Goal: Task Accomplishment & Management: Use online tool/utility

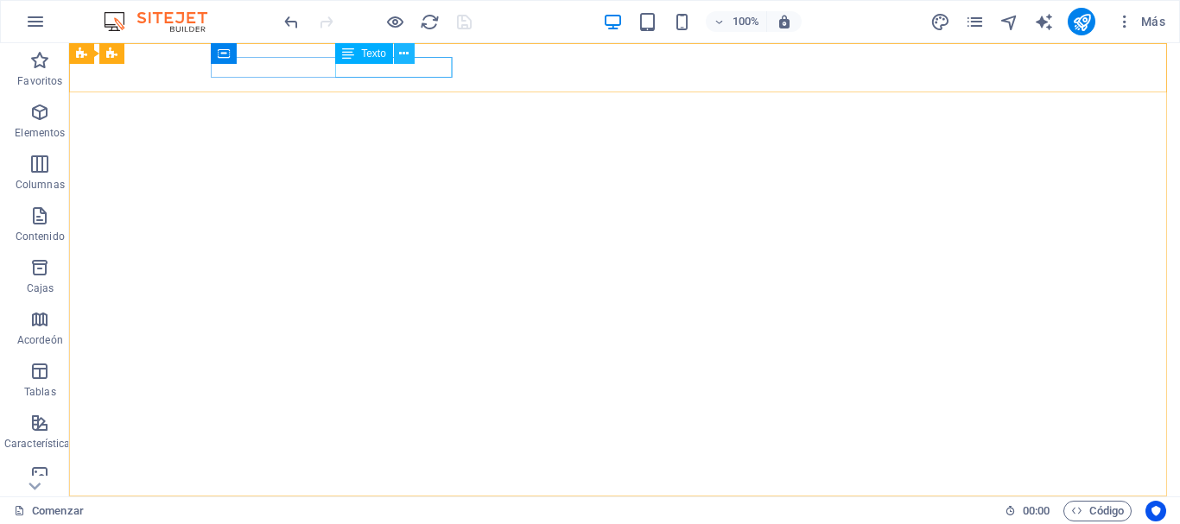
click at [398, 50] on button at bounding box center [404, 53] width 21 height 21
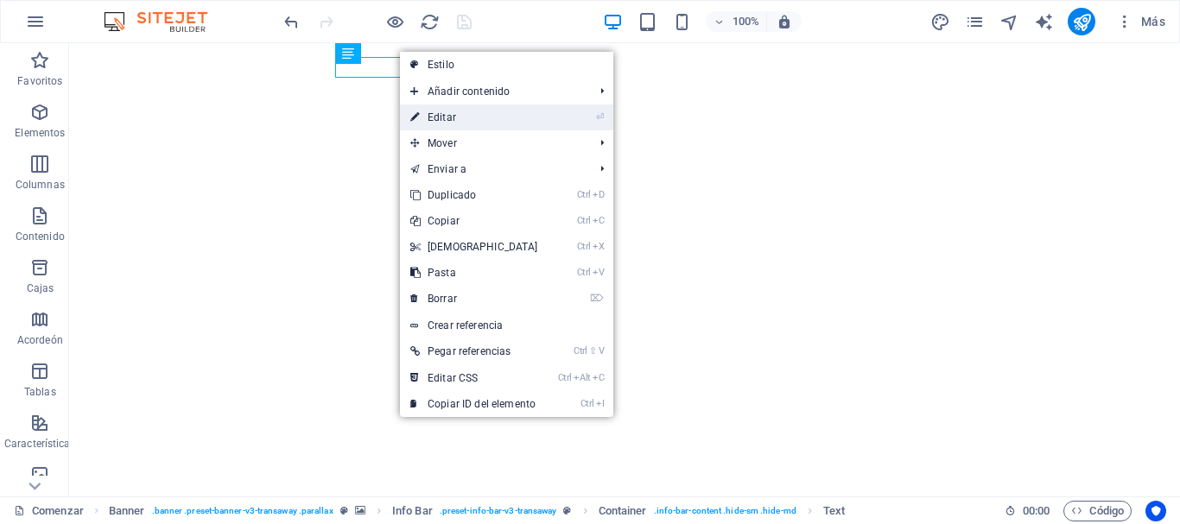
click at [454, 115] on font "Editar" at bounding box center [442, 117] width 29 height 12
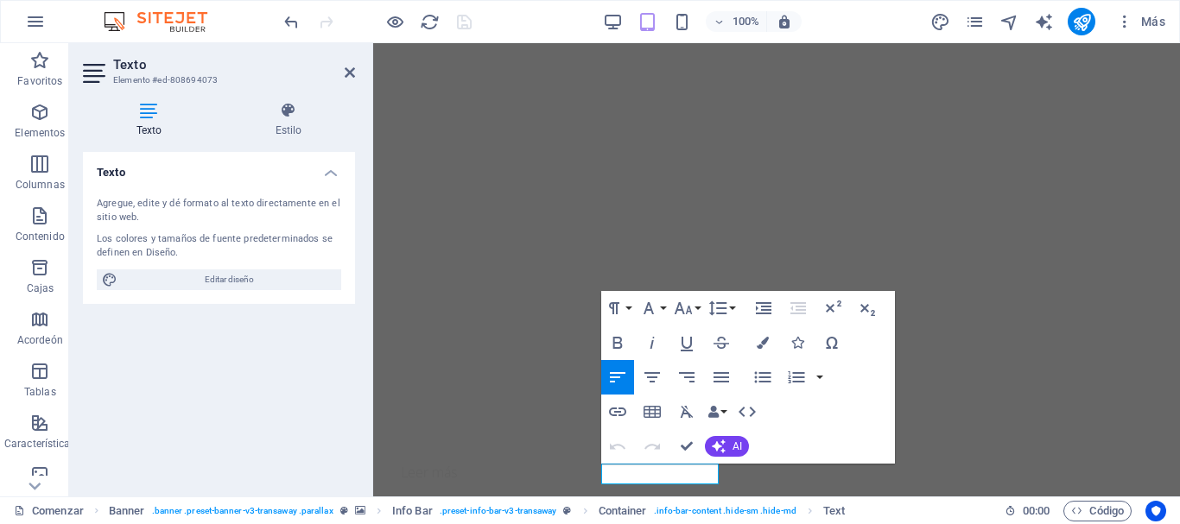
click at [146, 108] on icon at bounding box center [149, 110] width 132 height 17
click at [288, 129] on font "Estilo" at bounding box center [289, 130] width 27 height 12
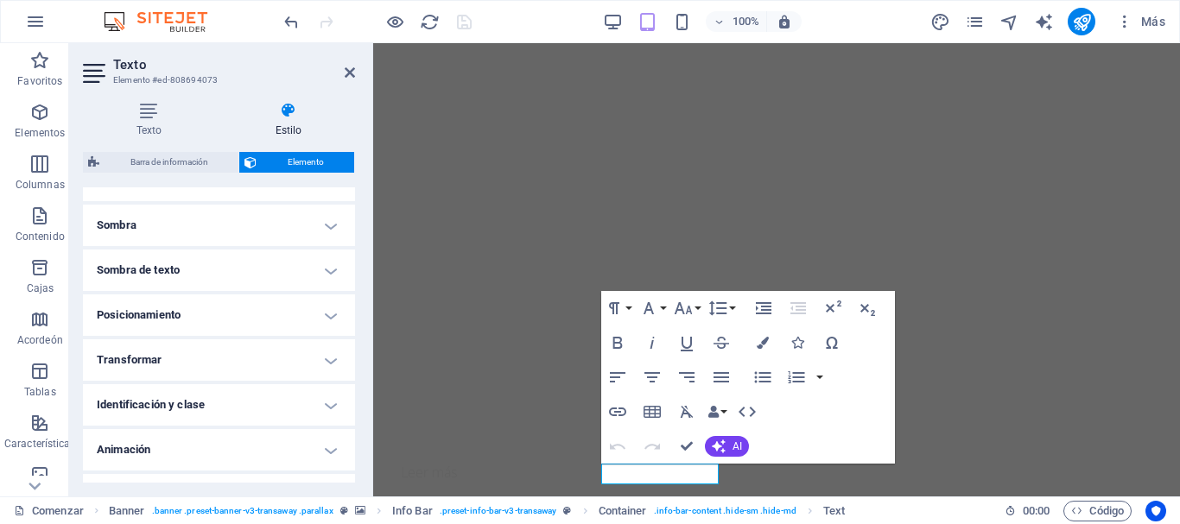
scroll to position [449, 0]
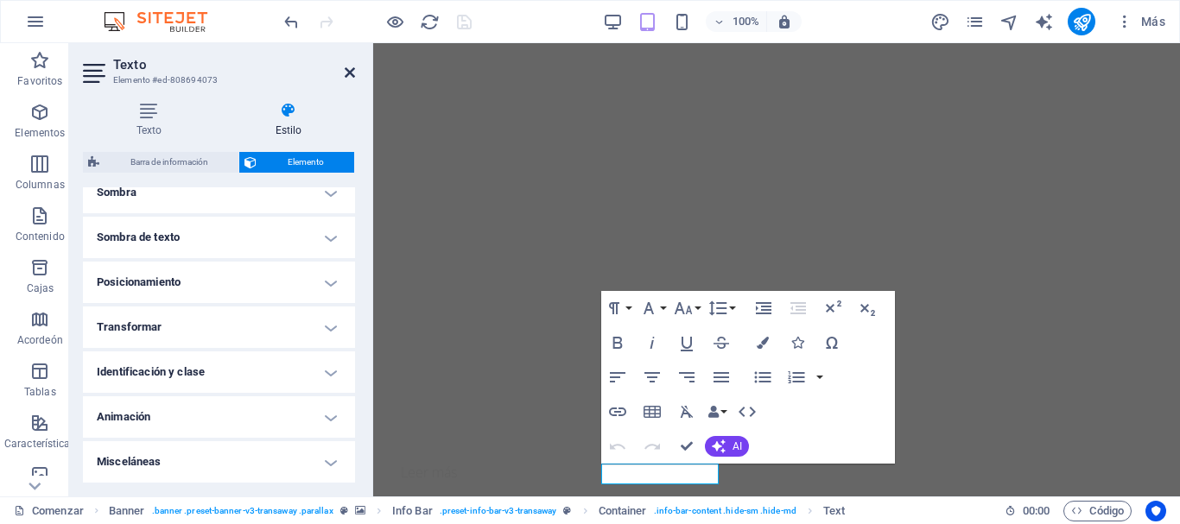
click at [348, 70] on icon at bounding box center [350, 73] width 10 height 14
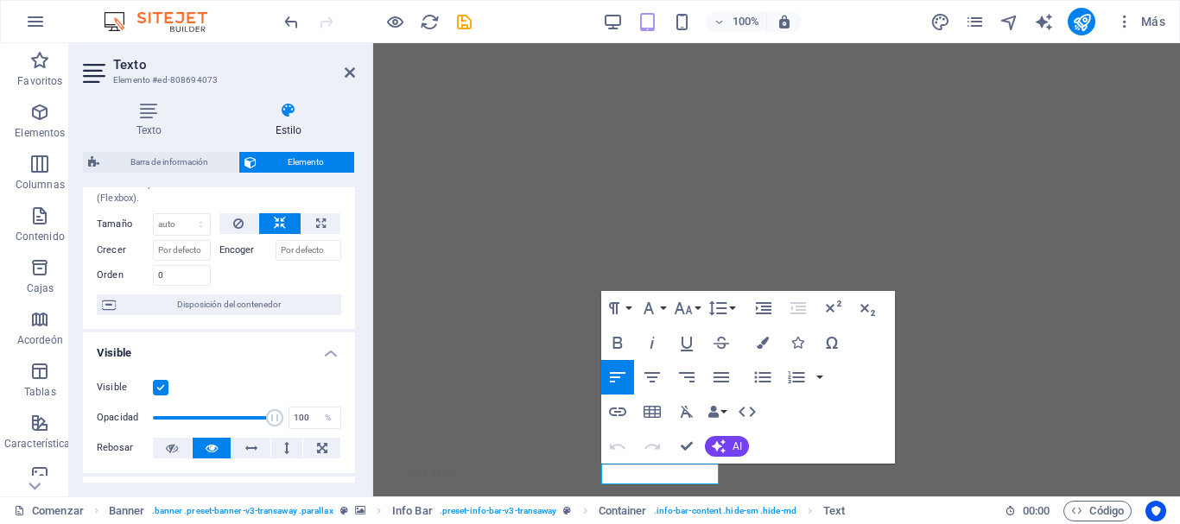
scroll to position [0, 0]
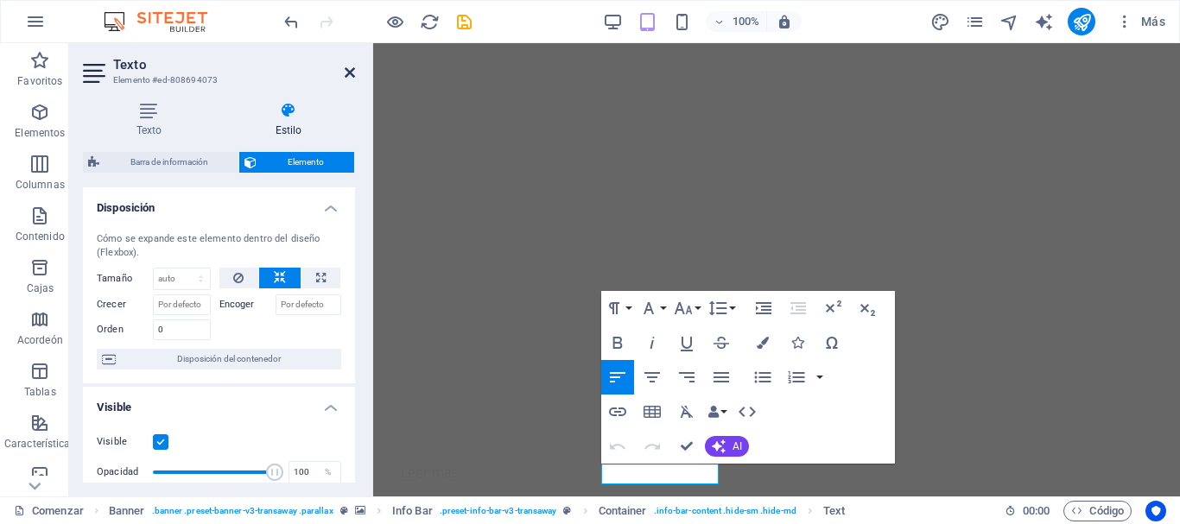
click at [346, 67] on icon at bounding box center [350, 73] width 10 height 14
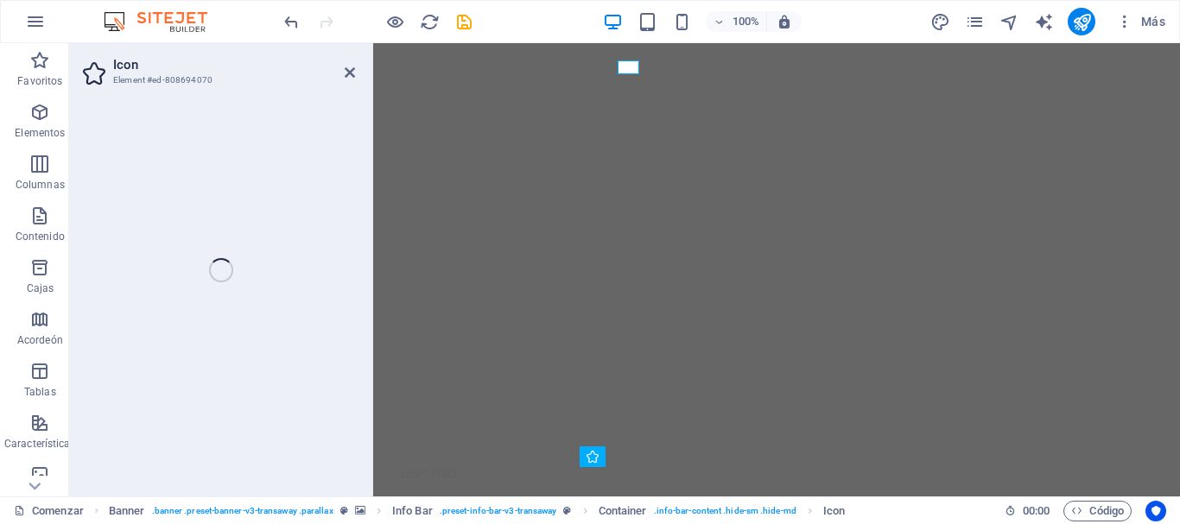
select select "xMidYMid"
select select "px"
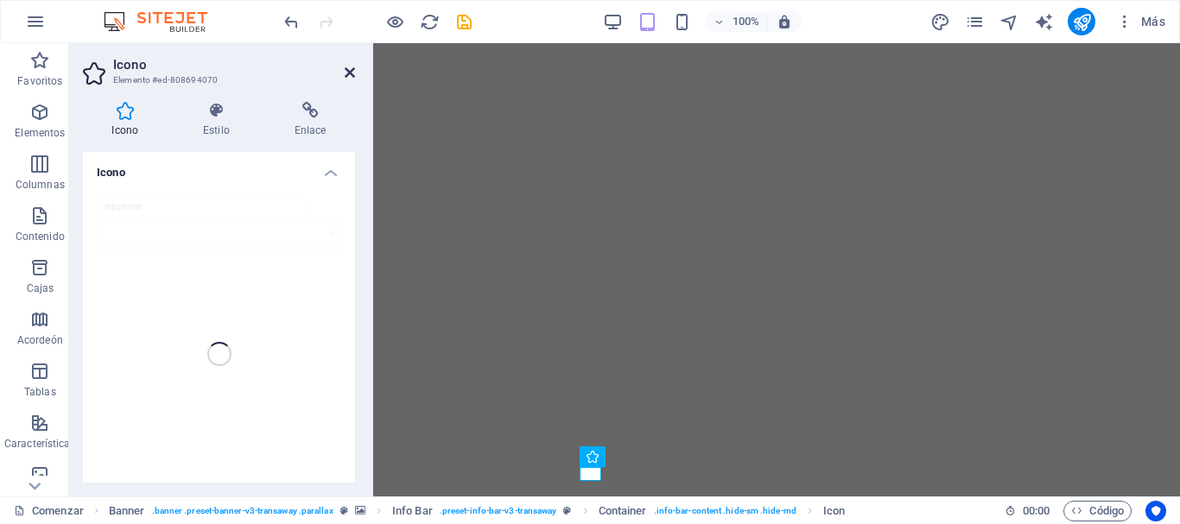
click at [350, 67] on icon at bounding box center [350, 73] width 10 height 14
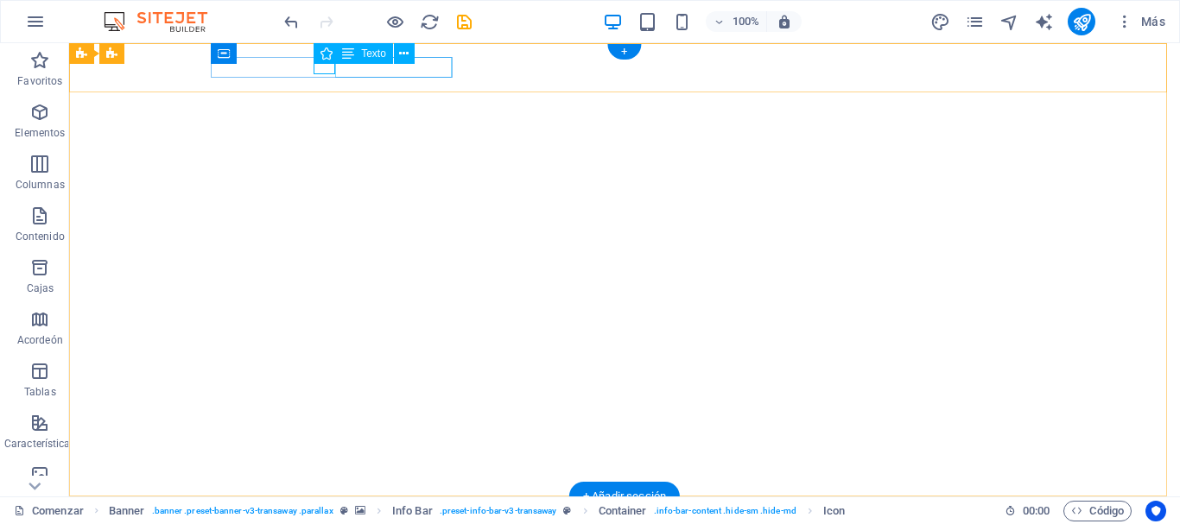
drag, startPoint x: 399, startPoint y: 65, endPoint x: 94, endPoint y: 65, distance: 305.0
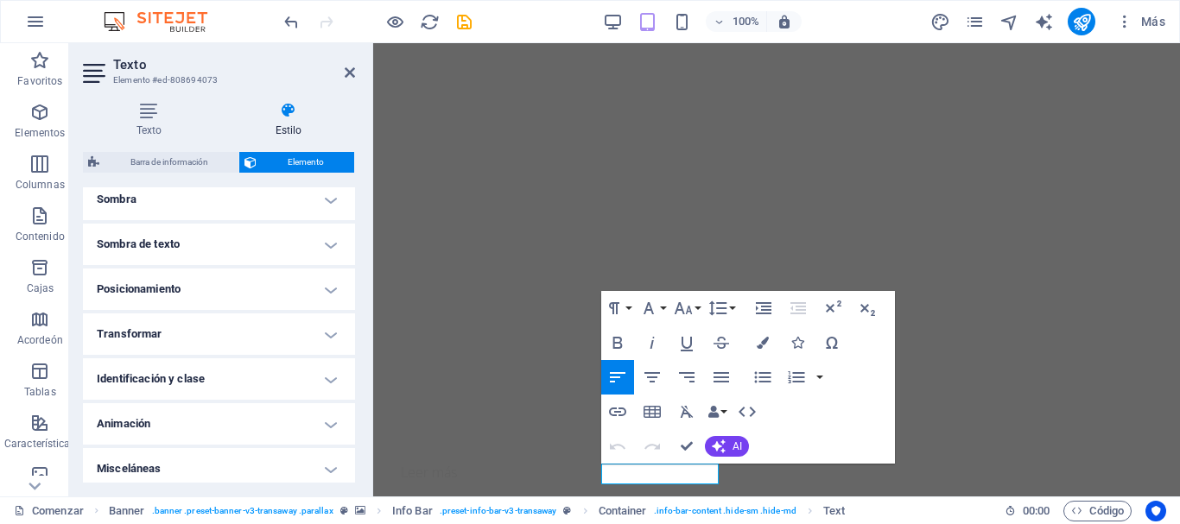
scroll to position [449, 0]
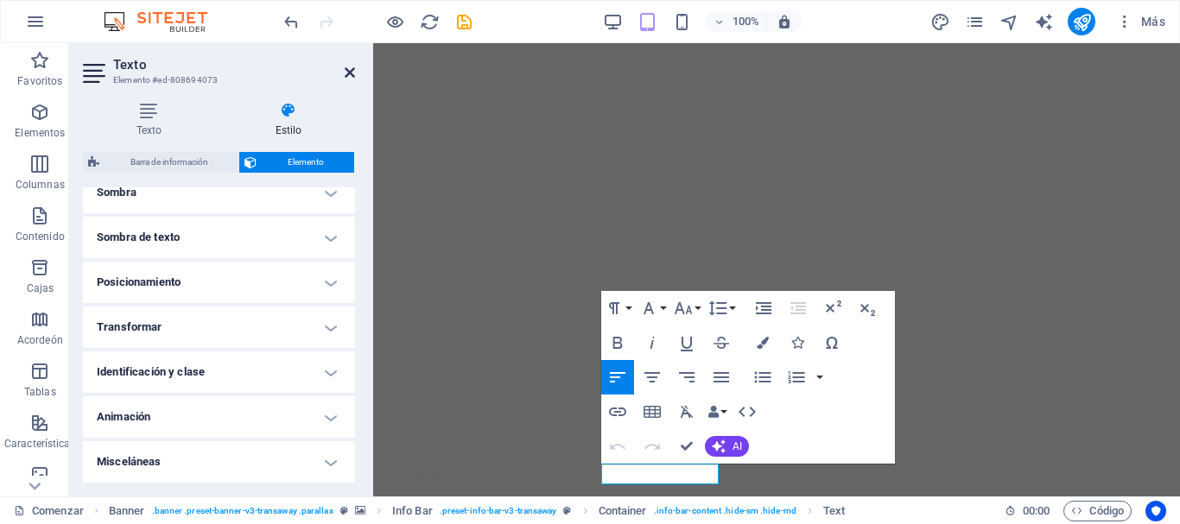
click at [348, 70] on icon at bounding box center [350, 73] width 10 height 14
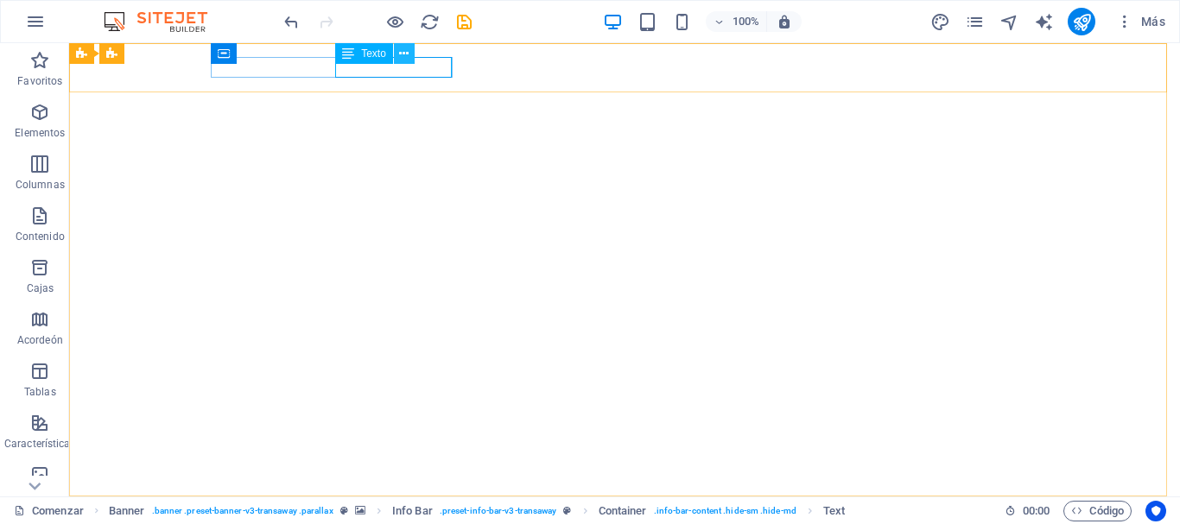
click at [403, 55] on icon at bounding box center [404, 54] width 10 height 18
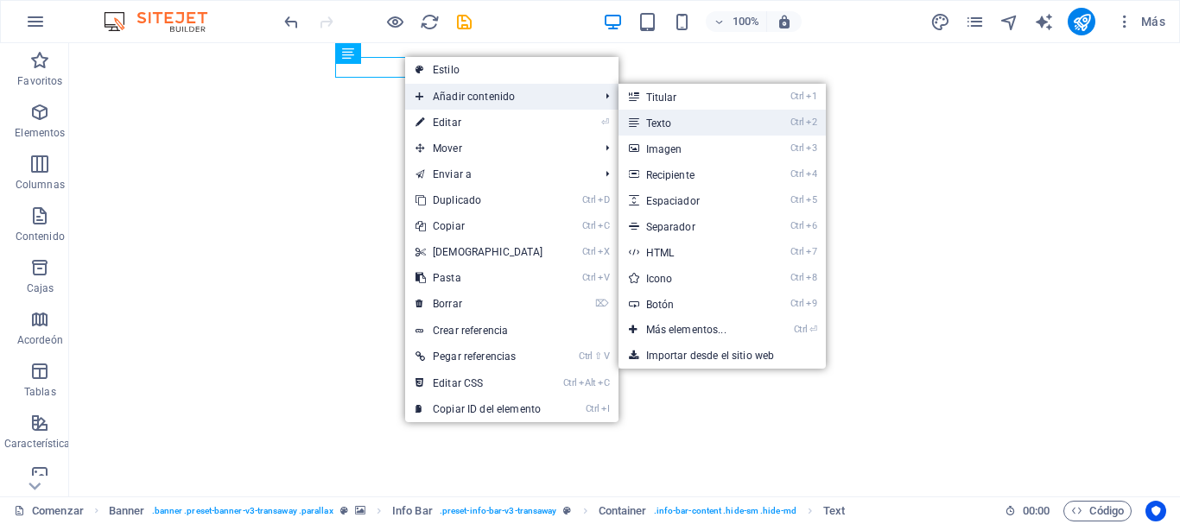
click at [684, 118] on link "Ctrl 2 Texto" at bounding box center [690, 123] width 143 height 26
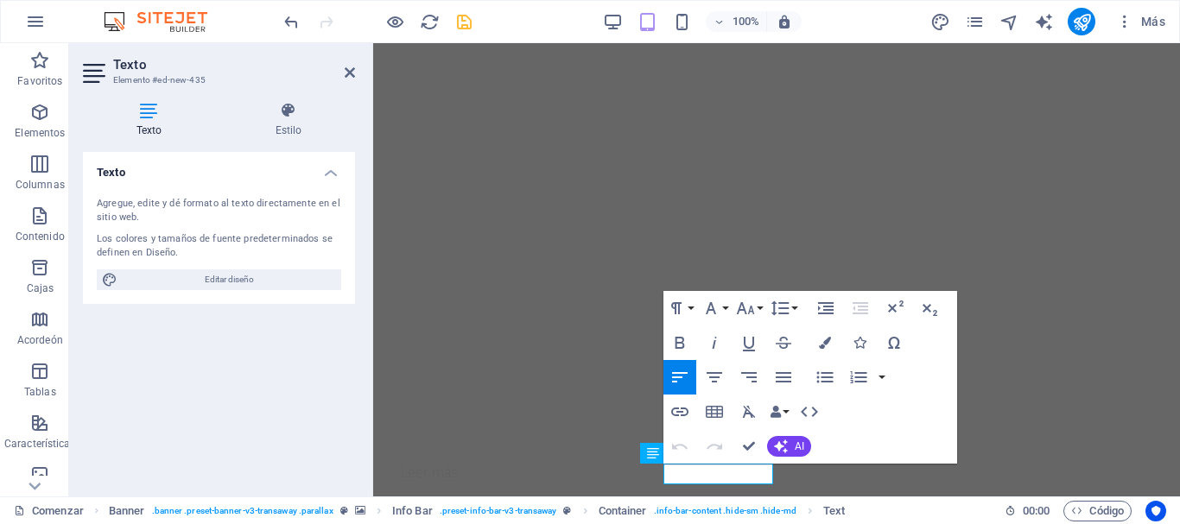
click at [468, 22] on icon "ahorrar" at bounding box center [464, 22] width 20 height 20
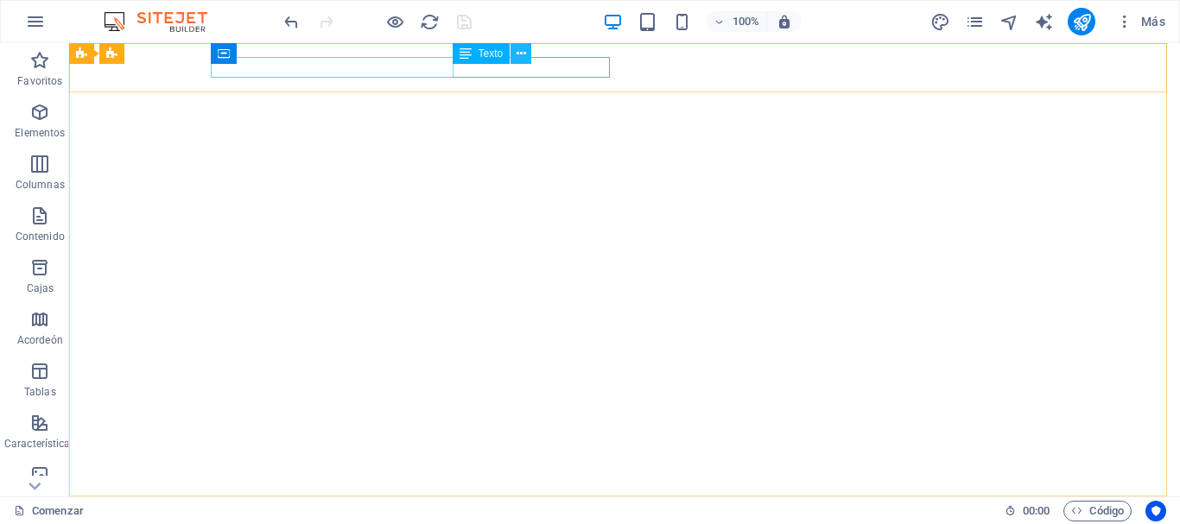
click at [517, 51] on icon at bounding box center [522, 54] width 10 height 18
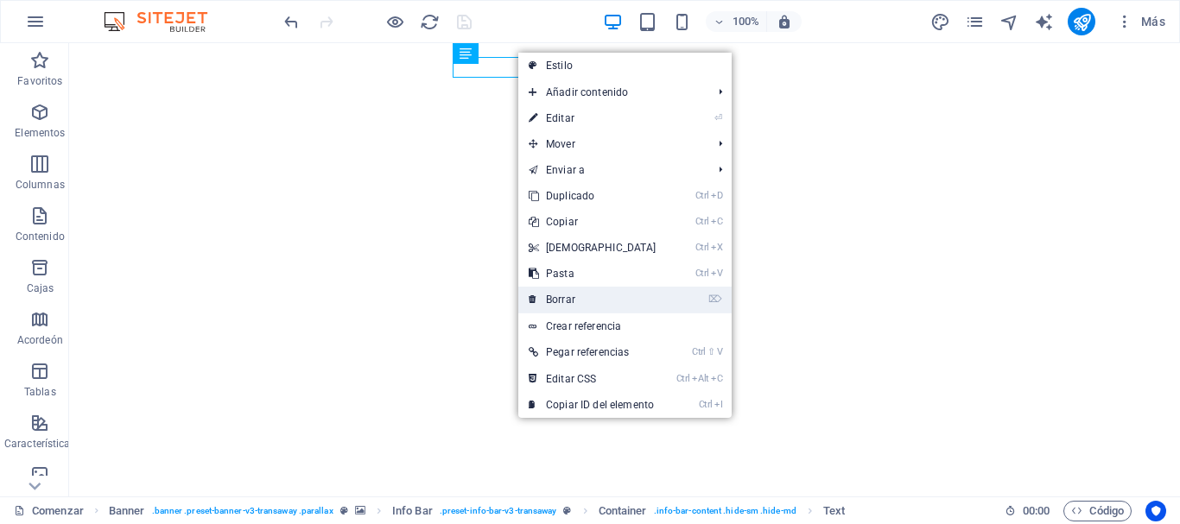
click at [609, 310] on link "⌦ Borrar" at bounding box center [592, 300] width 149 height 26
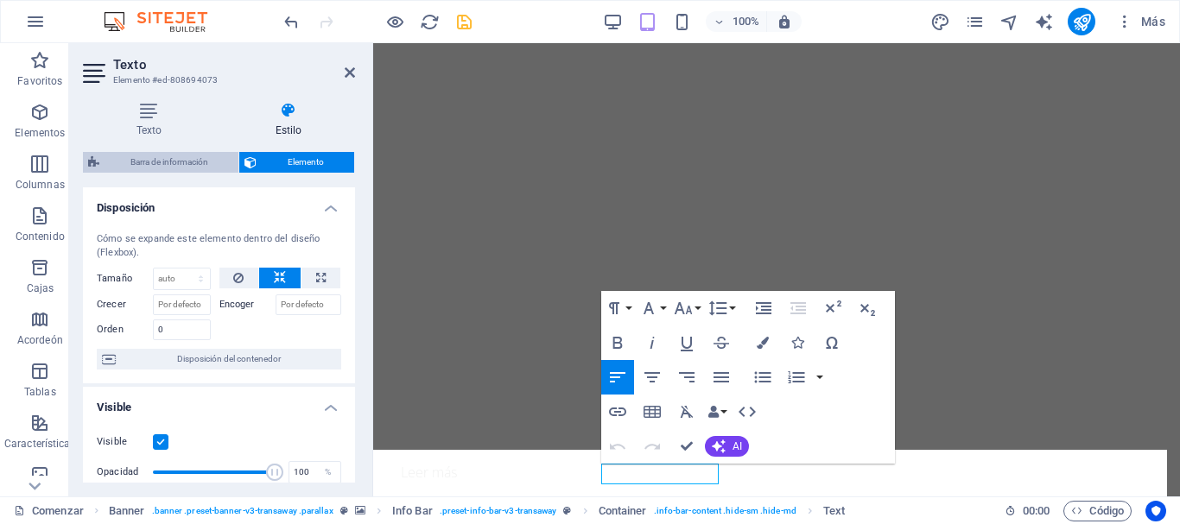
click at [155, 159] on font "Barra de información" at bounding box center [169, 162] width 78 height 10
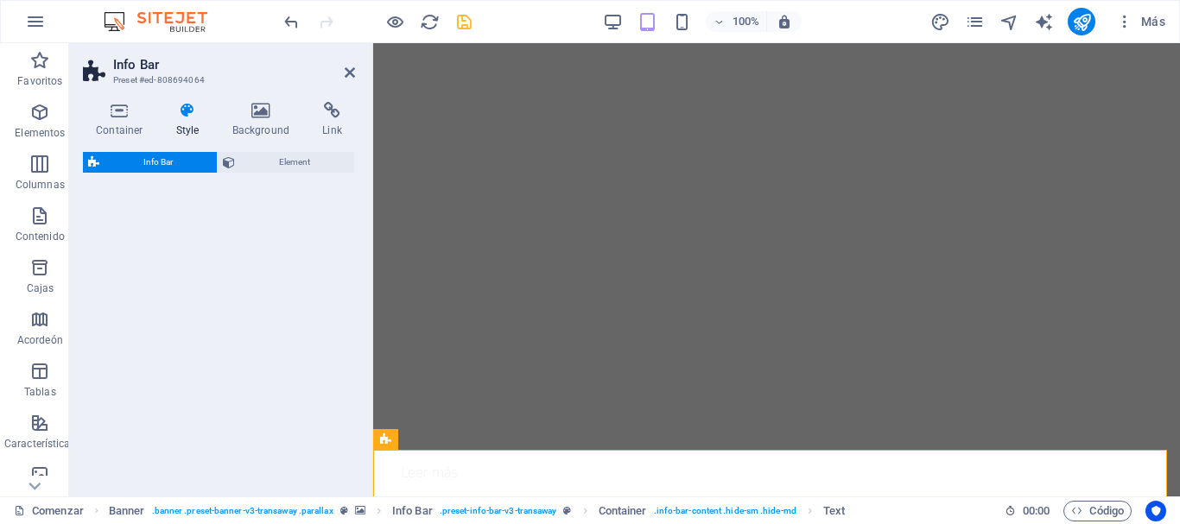
select select "rem"
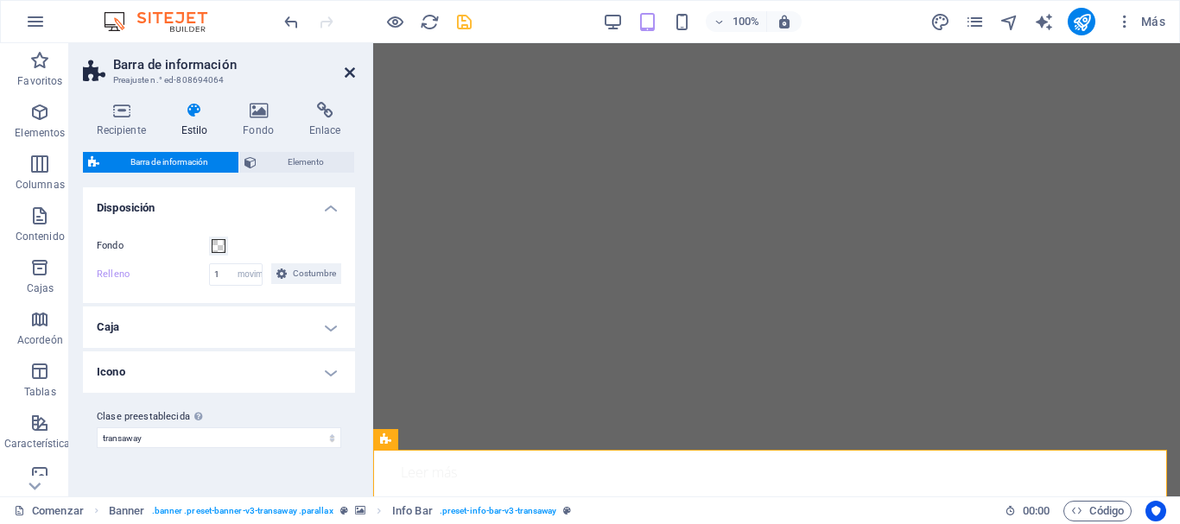
click at [350, 71] on icon at bounding box center [350, 73] width 10 height 14
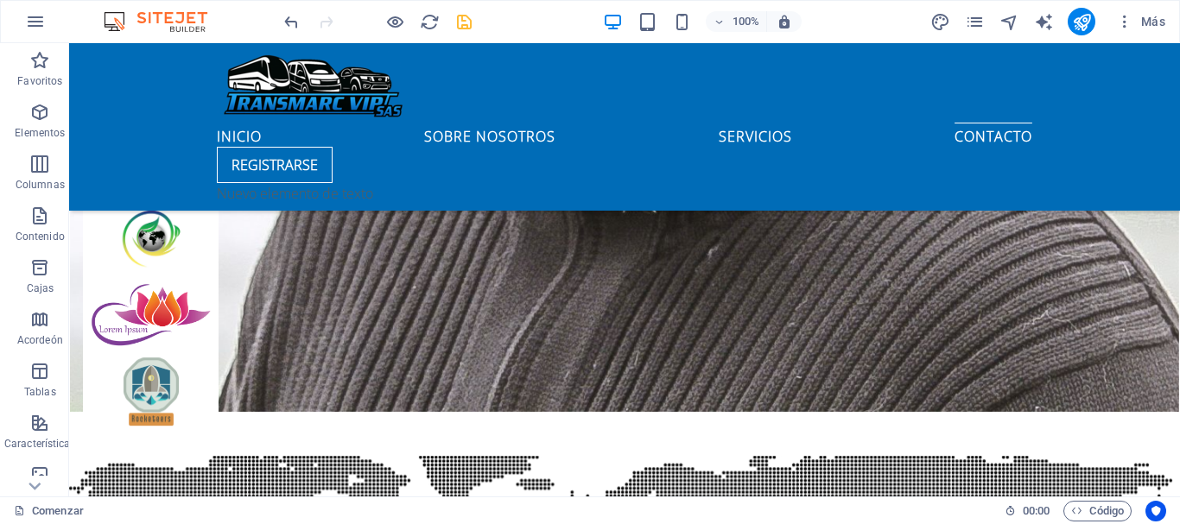
scroll to position [5995, 0]
